Goal: Information Seeking & Learning: Learn about a topic

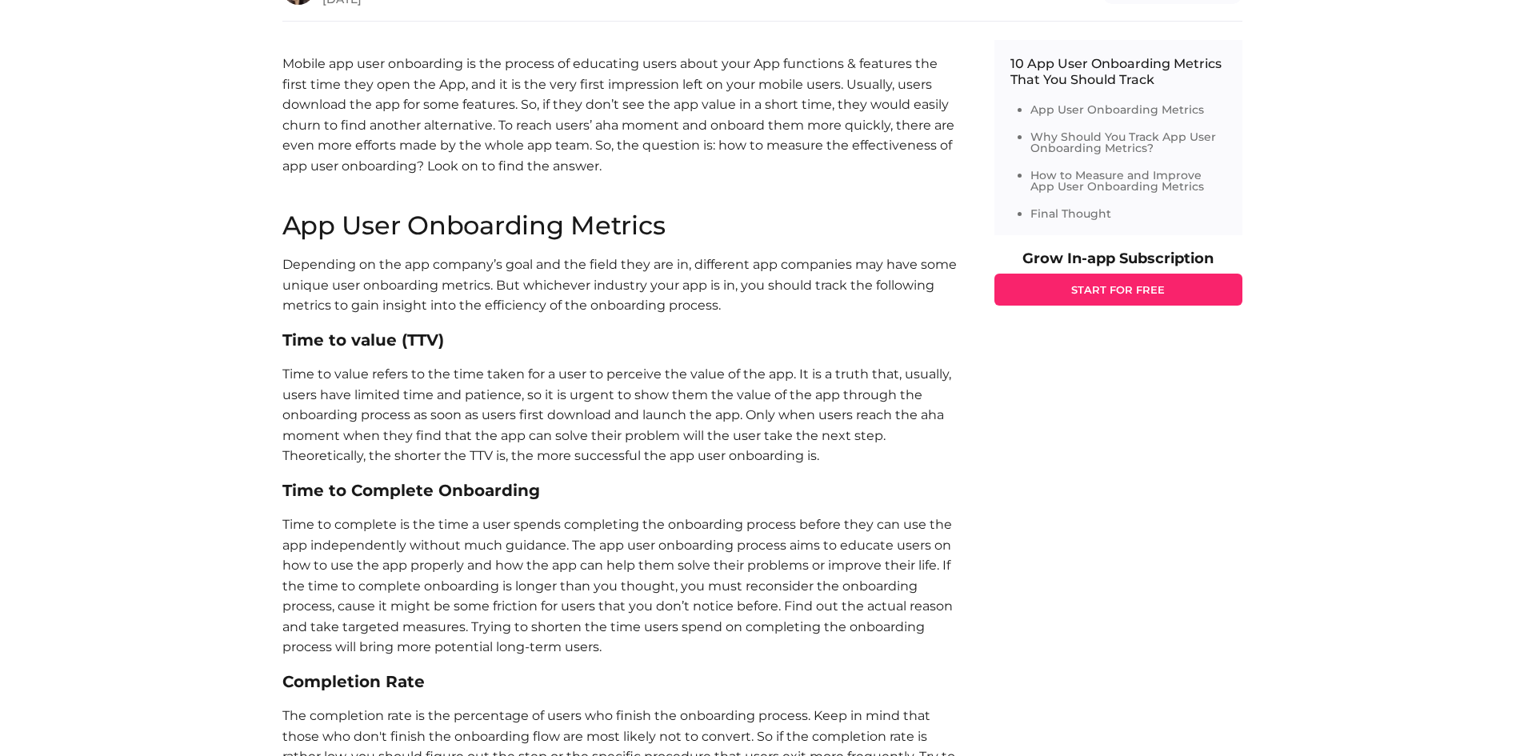
scroll to position [798, 0]
drag, startPoint x: 658, startPoint y: 362, endPoint x: 829, endPoint y: 418, distance: 179.4
click at [829, 418] on p "Time to value refers to the time taken for a user to perceive the value of the …" at bounding box center [622, 413] width 680 height 102
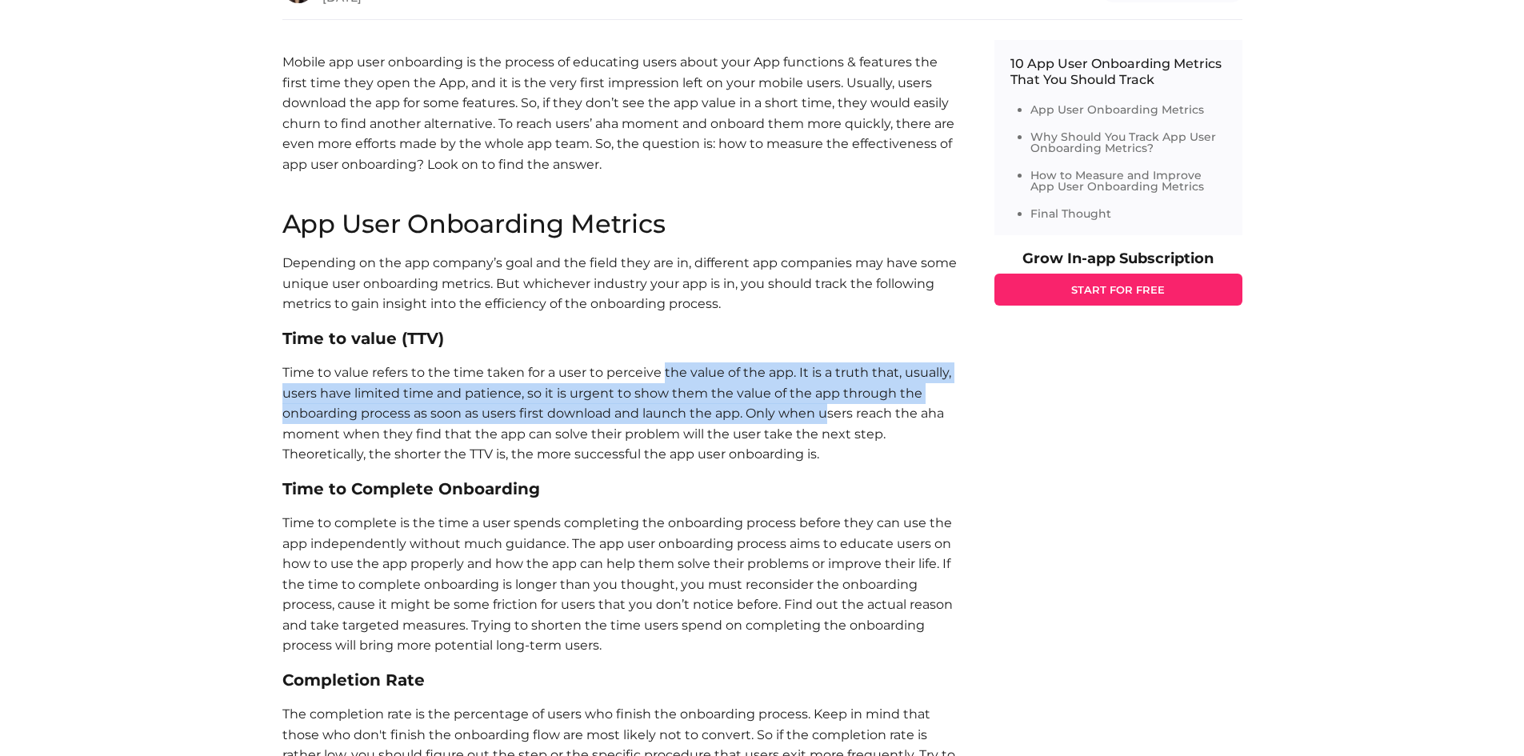
click at [829, 418] on p "Time to value refers to the time taken for a user to perceive the value of the …" at bounding box center [622, 413] width 680 height 102
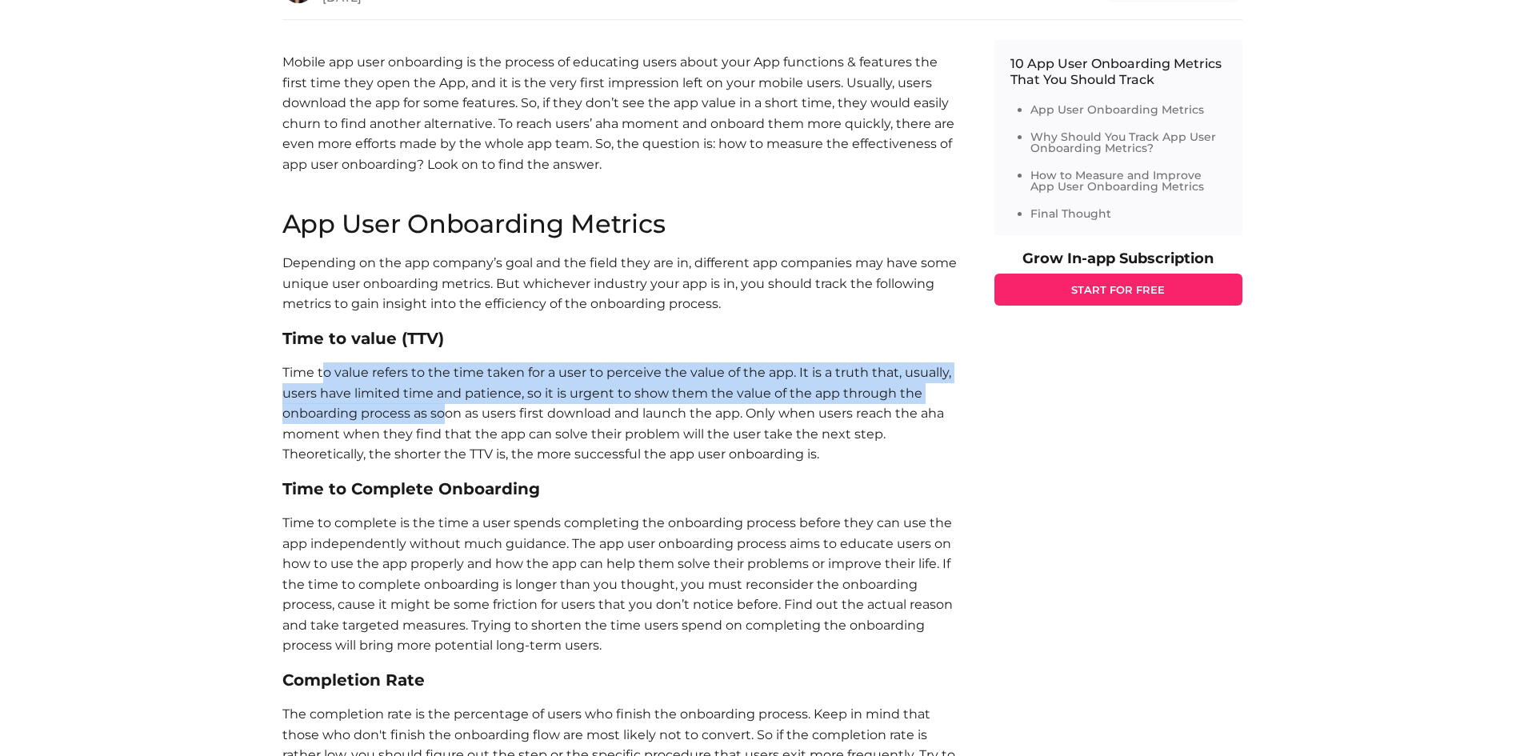
drag, startPoint x: 321, startPoint y: 354, endPoint x: 482, endPoint y: 420, distance: 174.7
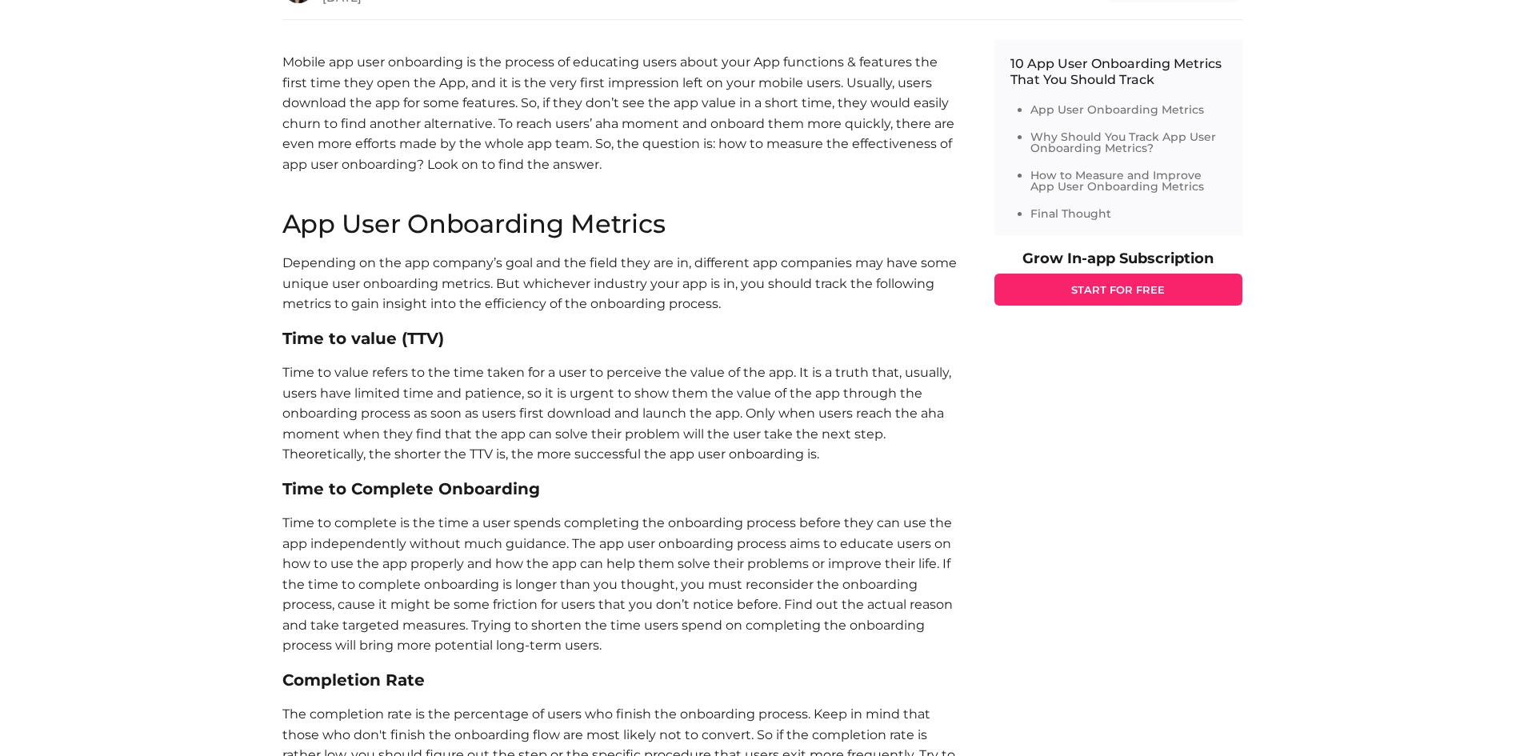
click at [482, 420] on p "Time to value refers to the time taken for a user to perceive the value of the …" at bounding box center [622, 413] width 680 height 102
drag, startPoint x: 346, startPoint y: 418, endPoint x: 782, endPoint y: 410, distance: 436.9
click at [782, 410] on p "Time to value refers to the time taken for a user to perceive the value of the …" at bounding box center [622, 413] width 680 height 102
drag, startPoint x: 360, startPoint y: 434, endPoint x: 466, endPoint y: 446, distance: 106.3
click at [466, 446] on p "Time to value refers to the time taken for a user to perceive the value of the …" at bounding box center [622, 413] width 680 height 102
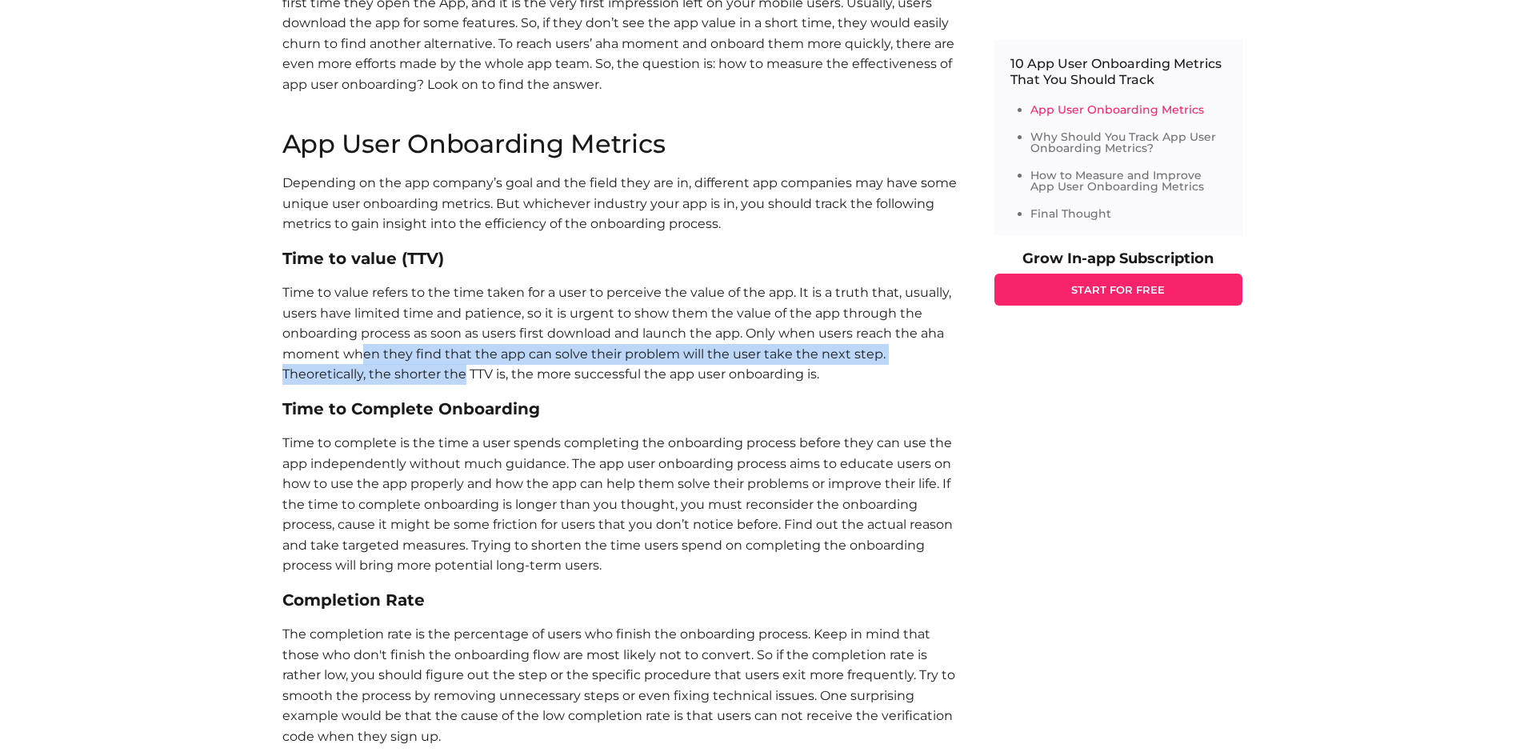
scroll to position [886, 0]
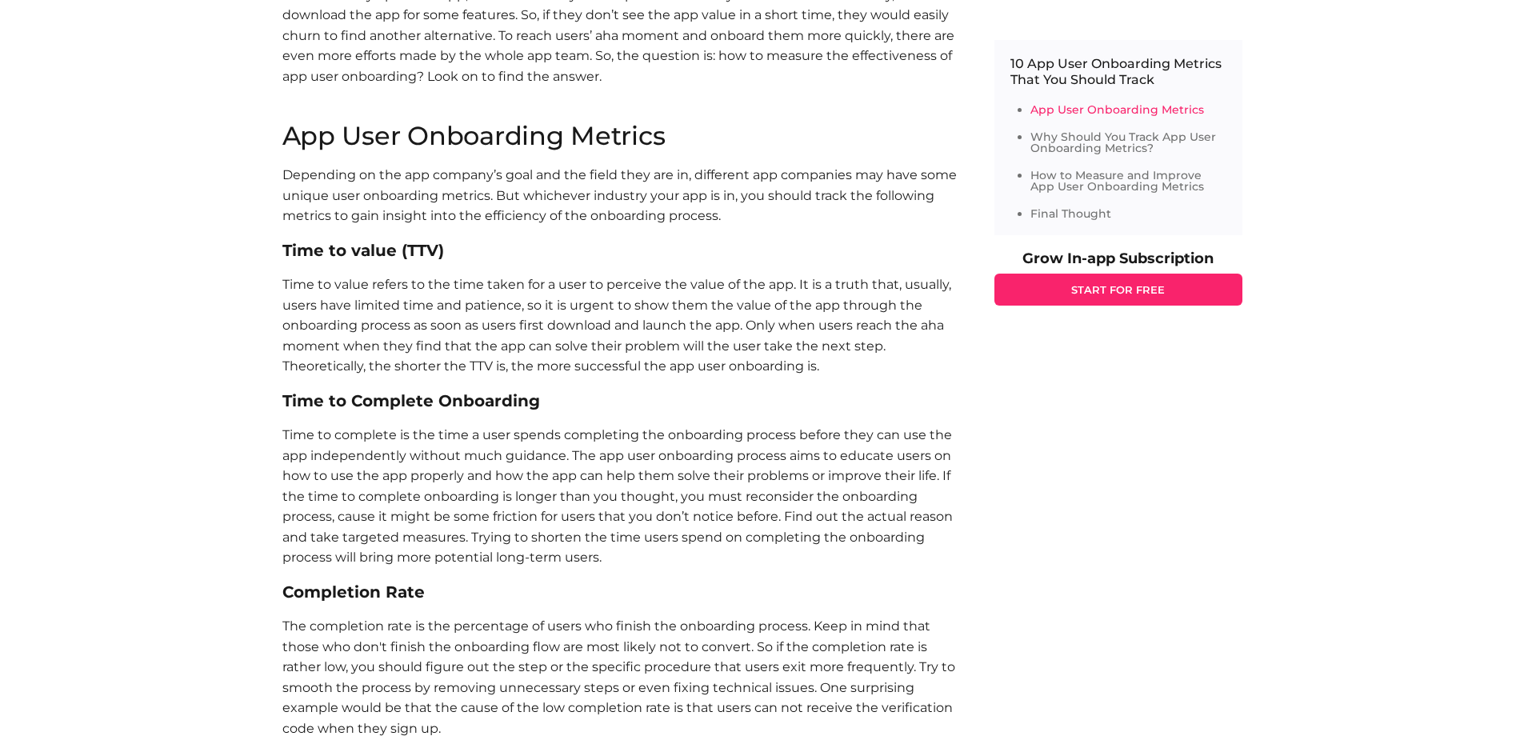
click at [342, 470] on p "Time to complete is the time a user spends completing the onboarding process be…" at bounding box center [622, 496] width 680 height 143
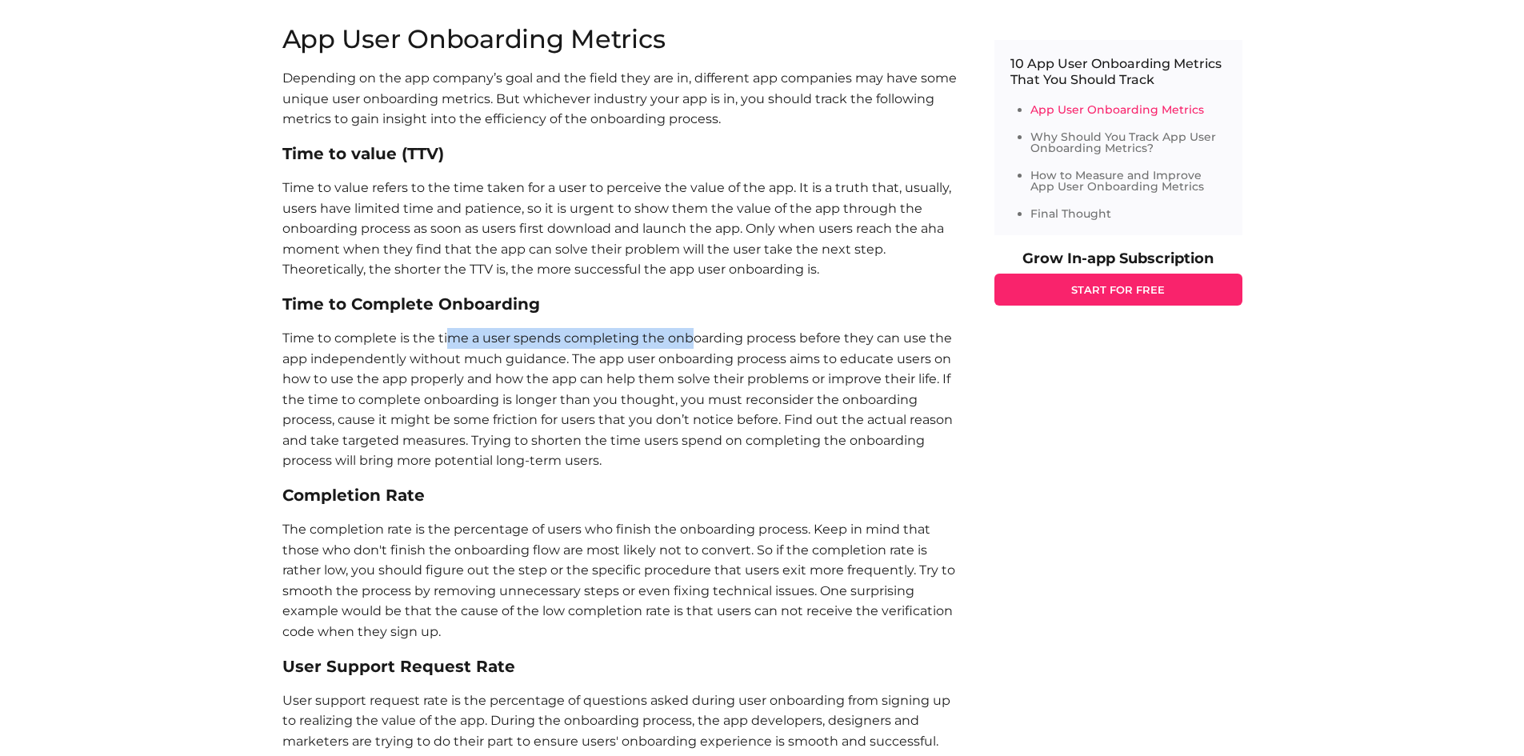
drag, startPoint x: 446, startPoint y: 330, endPoint x: 746, endPoint y: 327, distance: 300.0
click at [746, 328] on p "Time to complete is the time a user spends completing the onboarding process be…" at bounding box center [622, 399] width 680 height 143
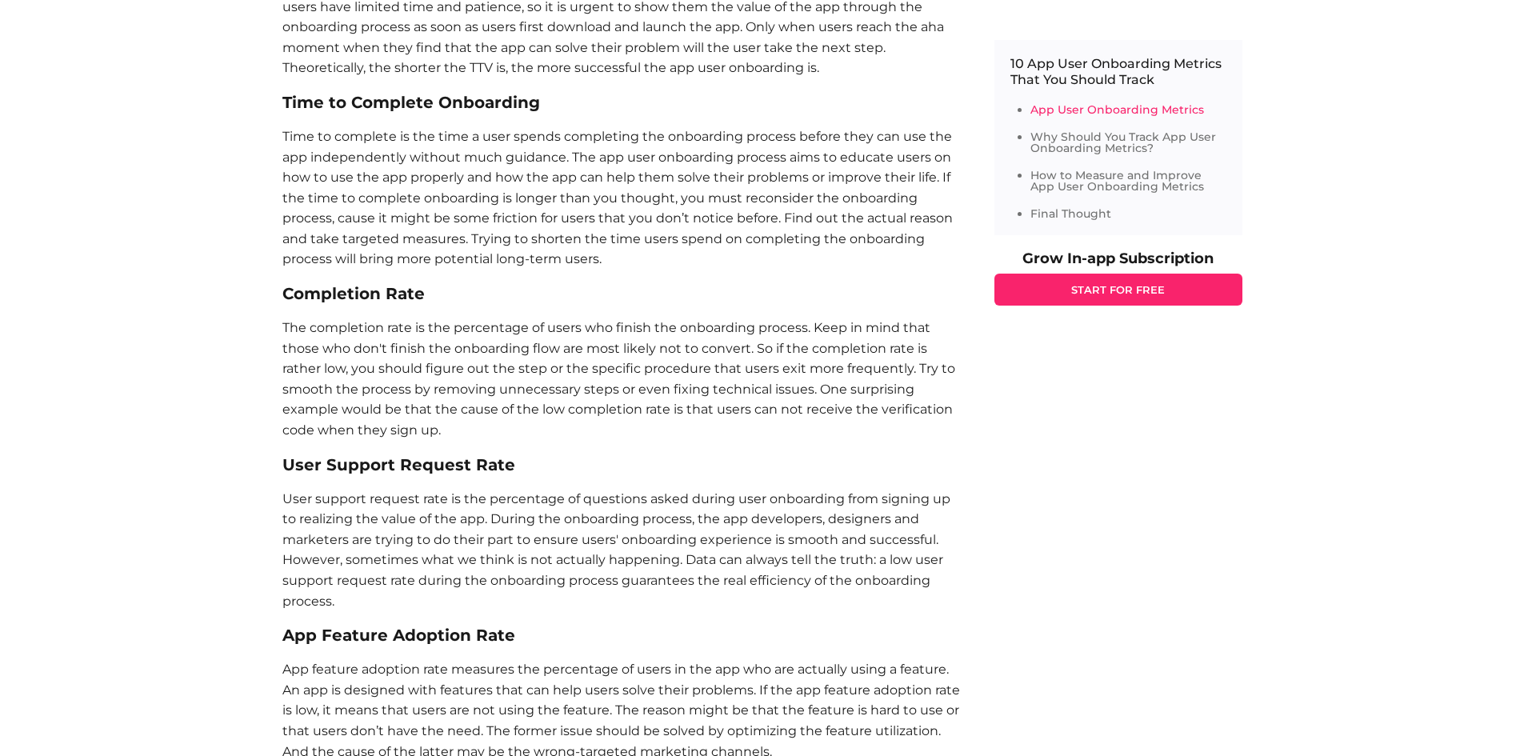
scroll to position [1185, 0]
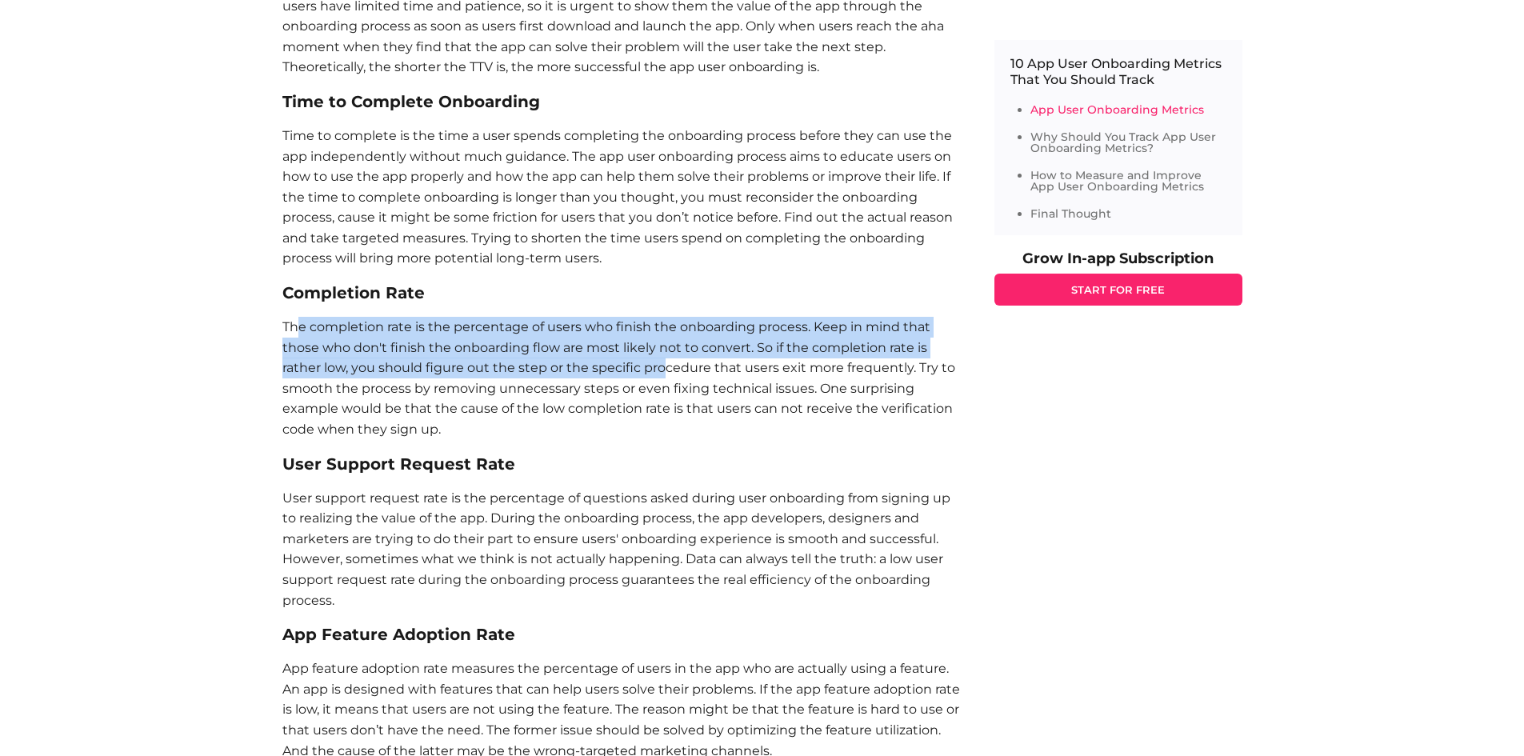
drag, startPoint x: 299, startPoint y: 322, endPoint x: 665, endPoint y: 370, distance: 368.6
click at [665, 370] on p "The completion rate is the percentage of users who finish the onboarding proces…" at bounding box center [622, 378] width 680 height 123
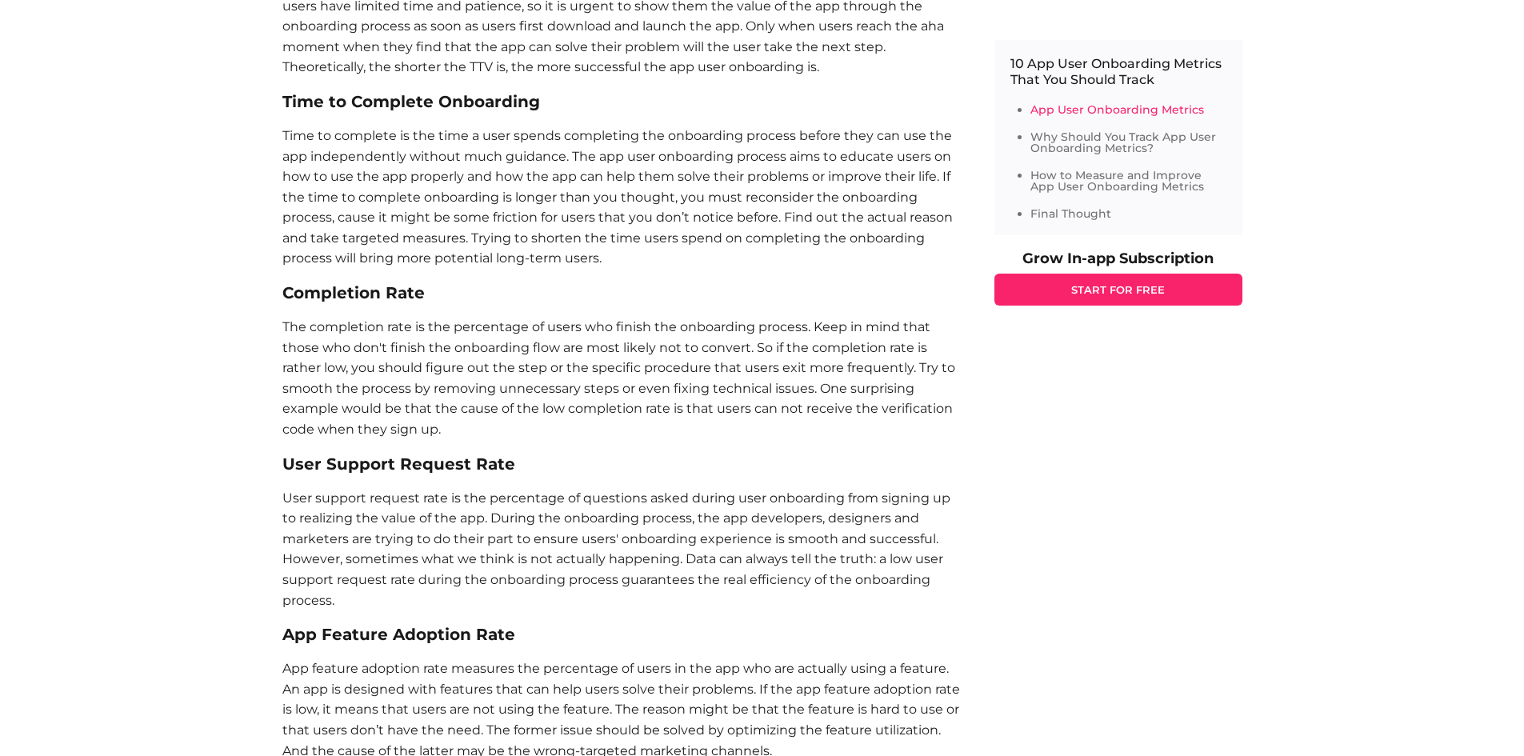
click at [392, 426] on p "The completion rate is the percentage of users who finish the onboarding proces…" at bounding box center [622, 378] width 680 height 123
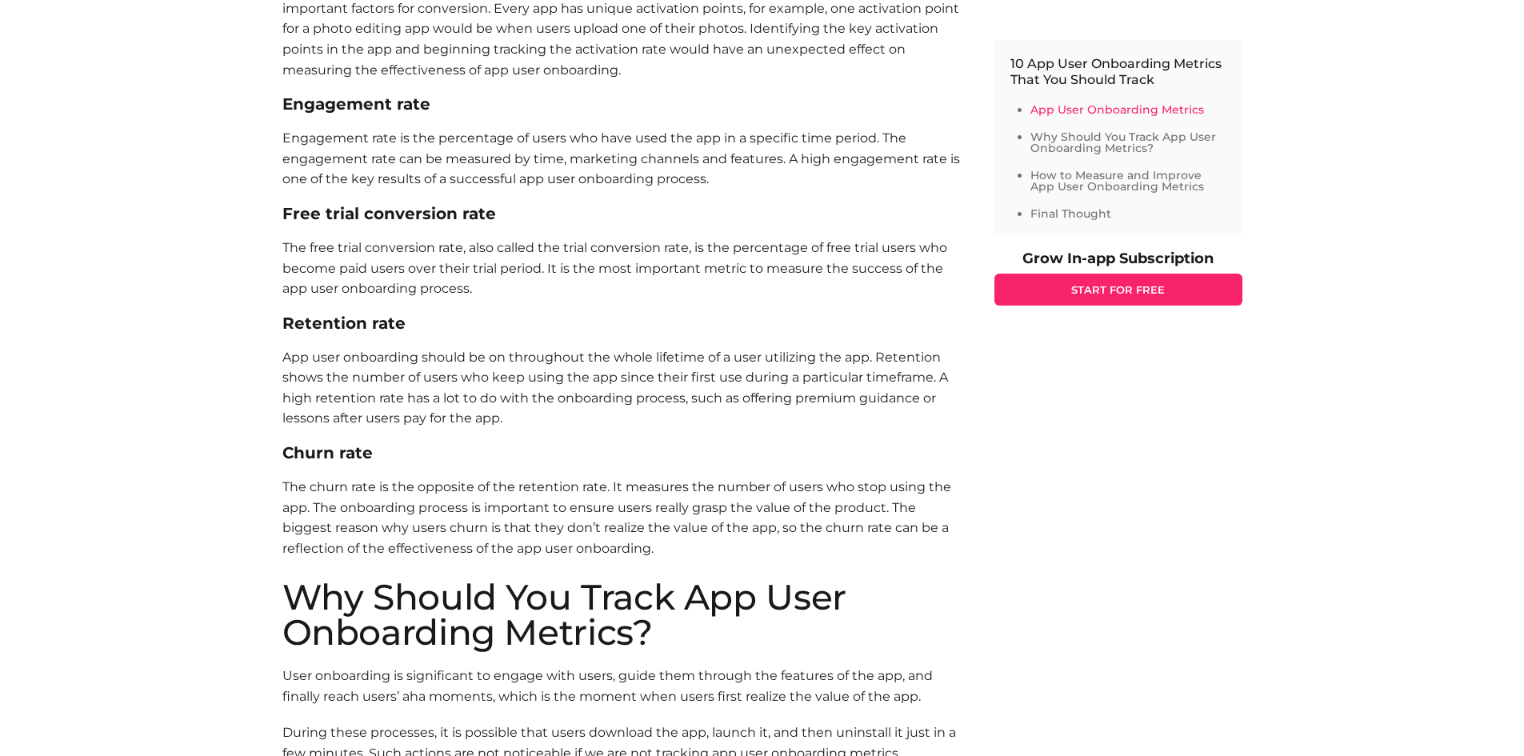
scroll to position [2017, 0]
